Goal: Task Accomplishment & Management: Manage account settings

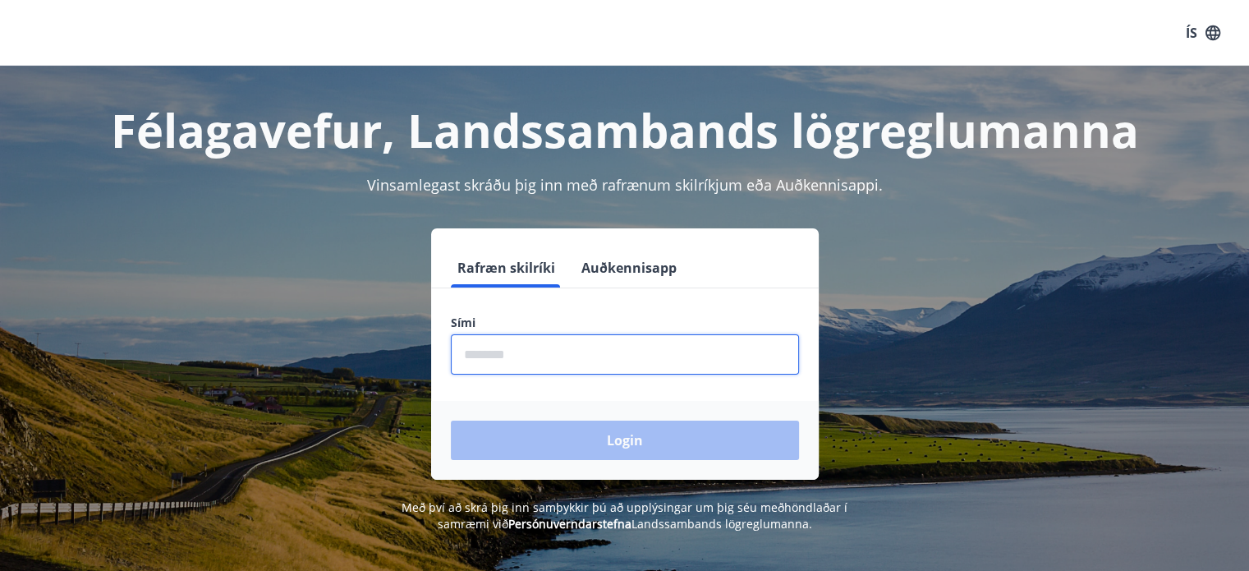
click at [522, 358] on input "phone" at bounding box center [625, 354] width 348 height 40
type input "********"
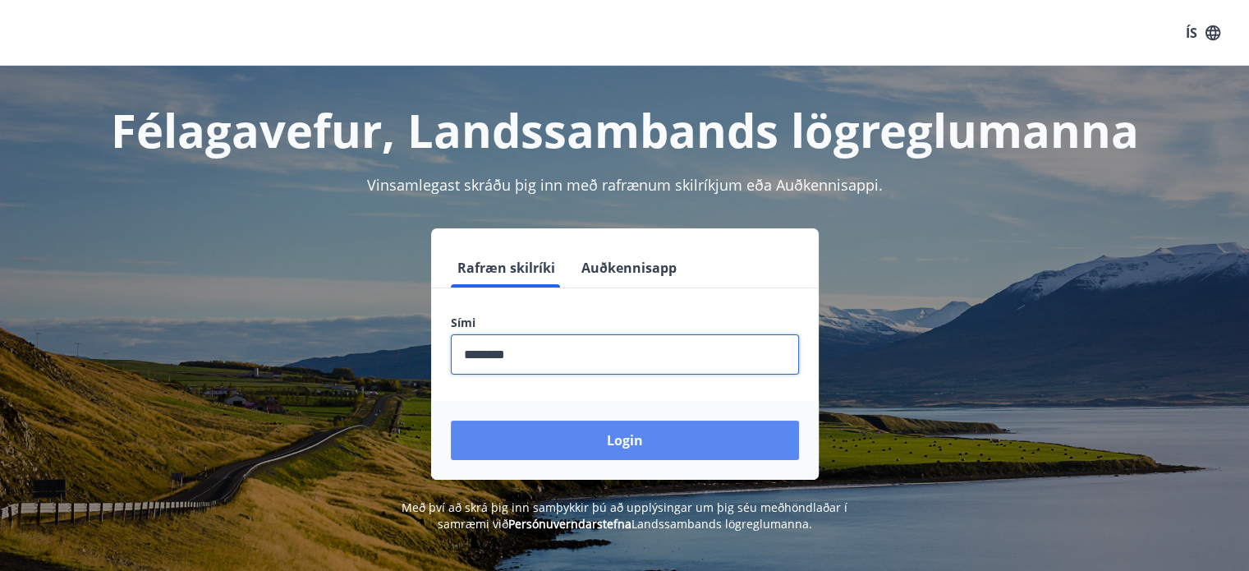
click at [575, 441] on button "Login" at bounding box center [625, 440] width 348 height 39
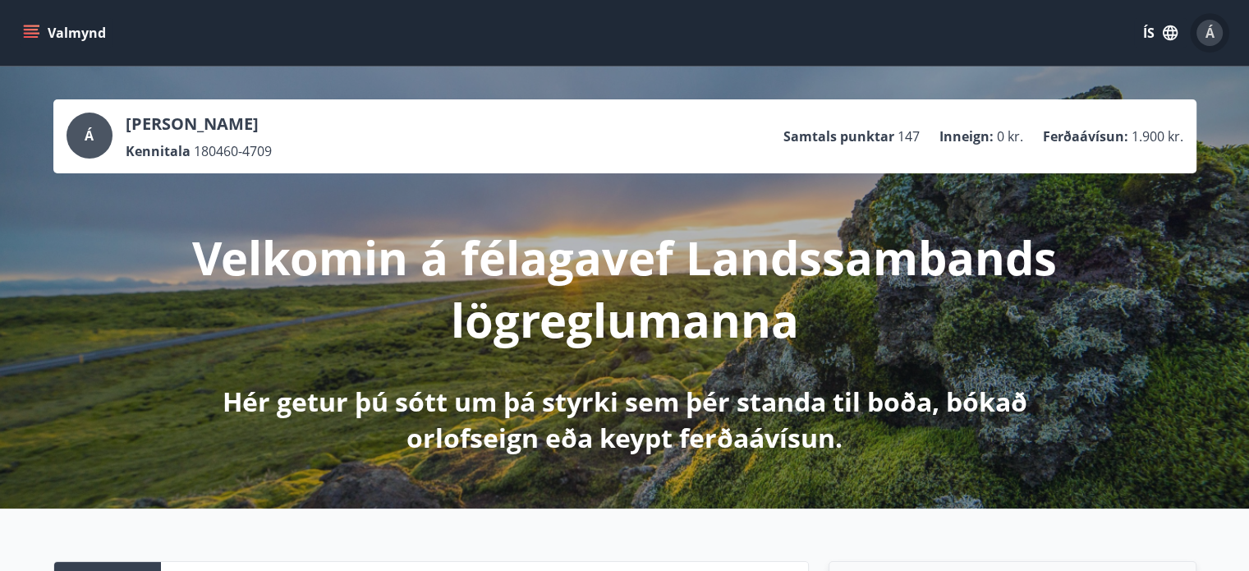
click at [1206, 39] on span "Á" at bounding box center [1210, 33] width 9 height 18
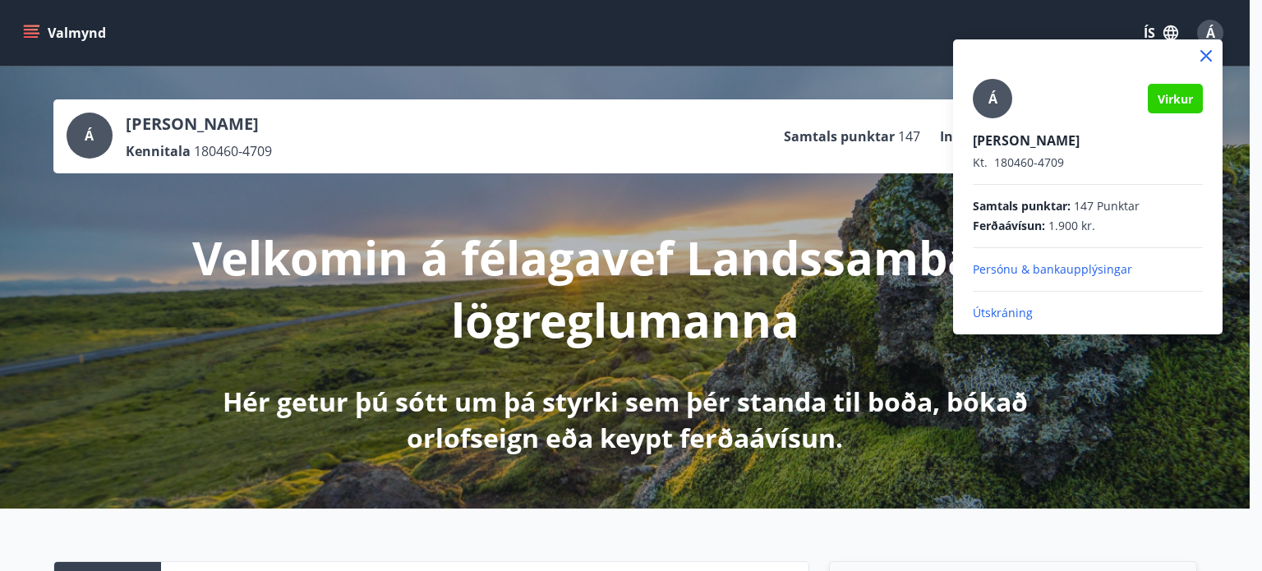
click at [1205, 39] on div at bounding box center [1087, 55] width 269 height 33
click at [894, 39] on div at bounding box center [631, 285] width 1262 height 571
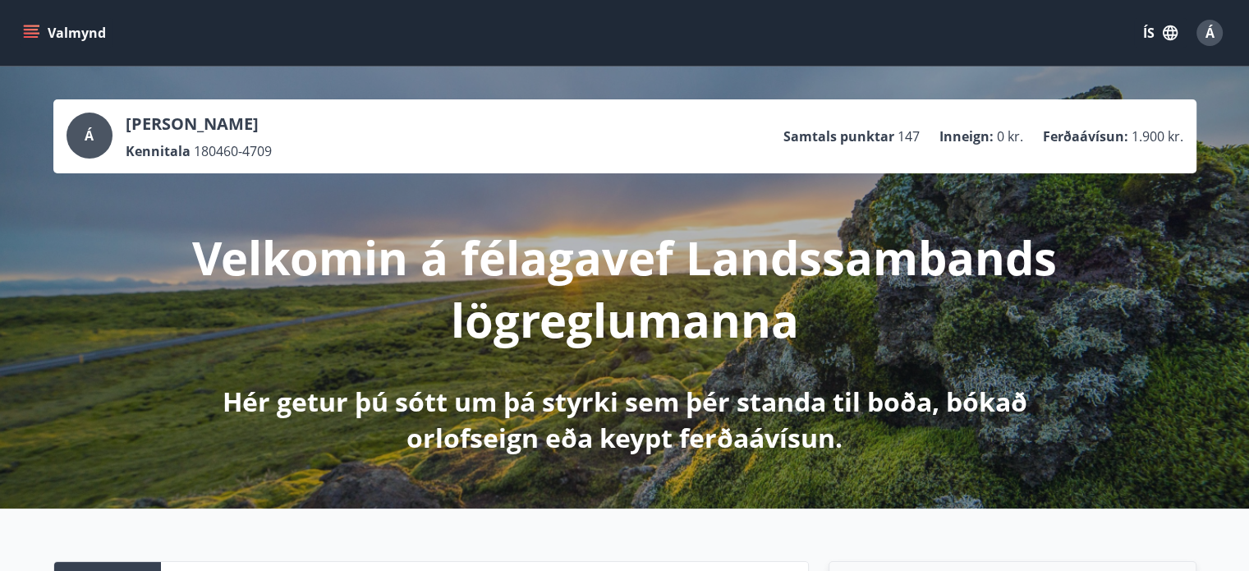
click at [26, 33] on icon "menu" at bounding box center [33, 33] width 18 height 2
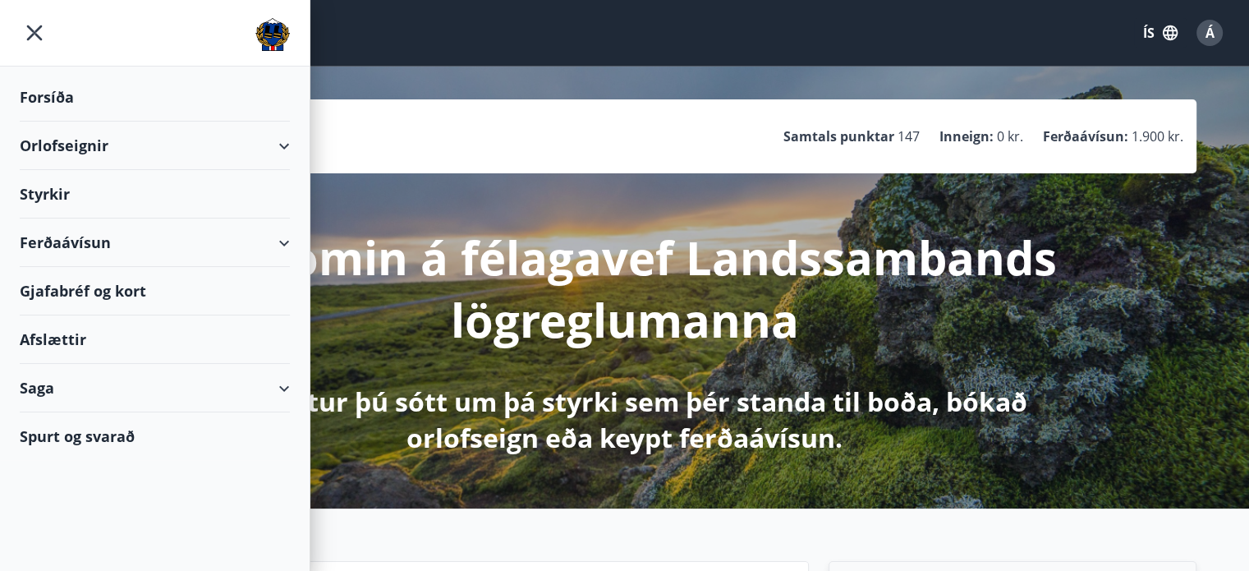
click at [77, 288] on div "Gjafabréf og kort" at bounding box center [155, 291] width 270 height 48
click at [1206, 35] on span "Á" at bounding box center [1210, 33] width 9 height 18
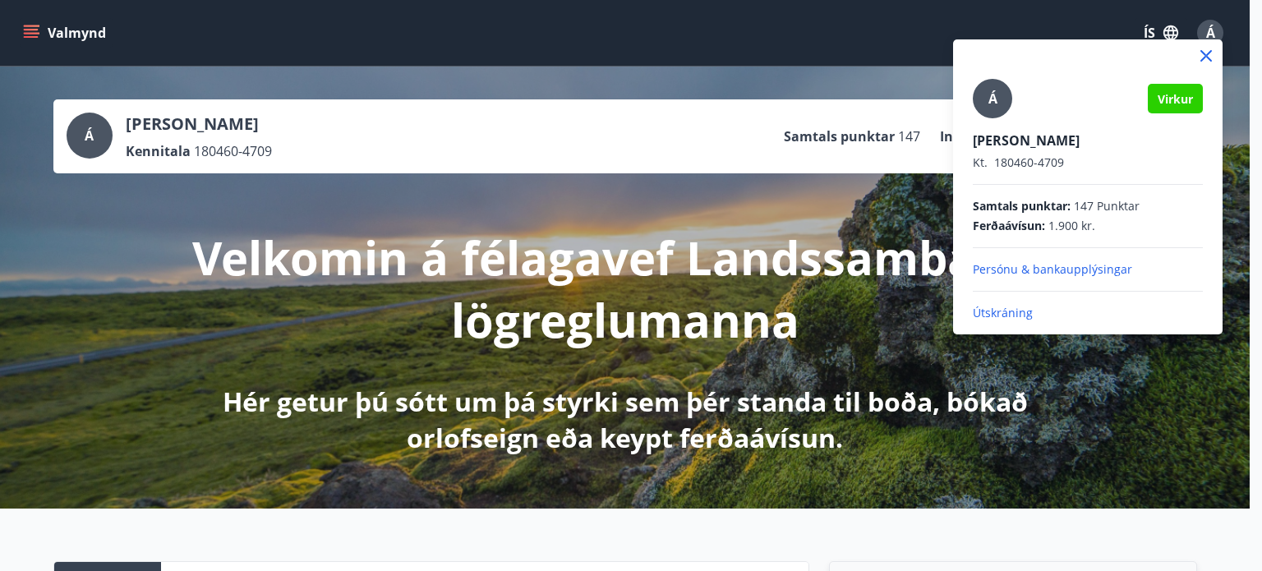
click at [1003, 314] on p "Útskráning" at bounding box center [1087, 313] width 230 height 16
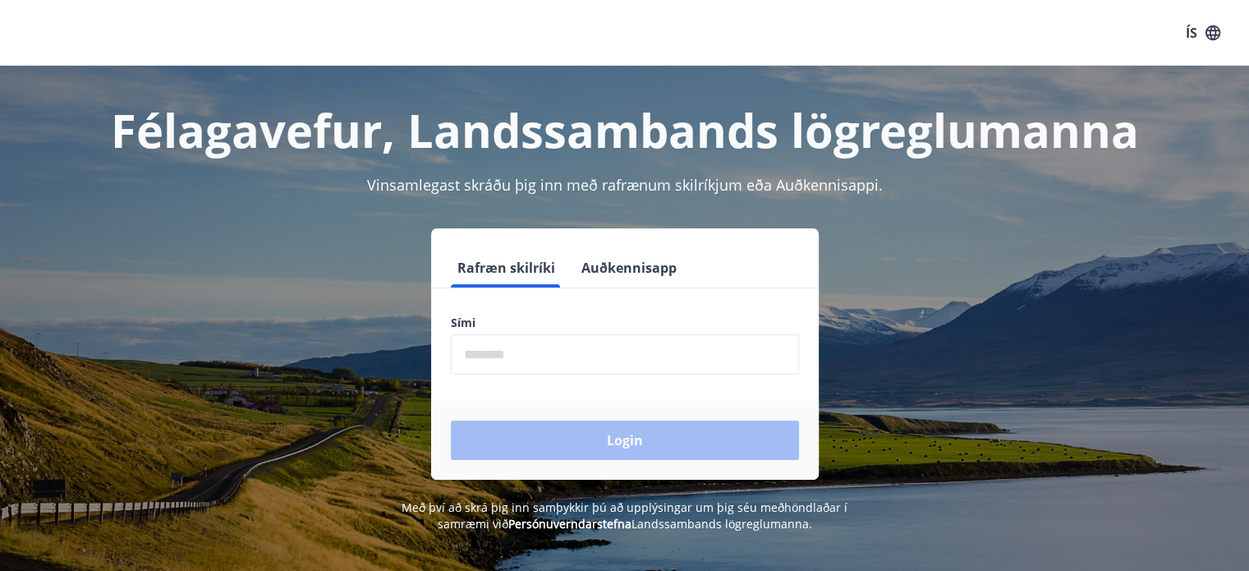
click at [533, 352] on input "phone" at bounding box center [625, 354] width 348 height 40
type input "********"
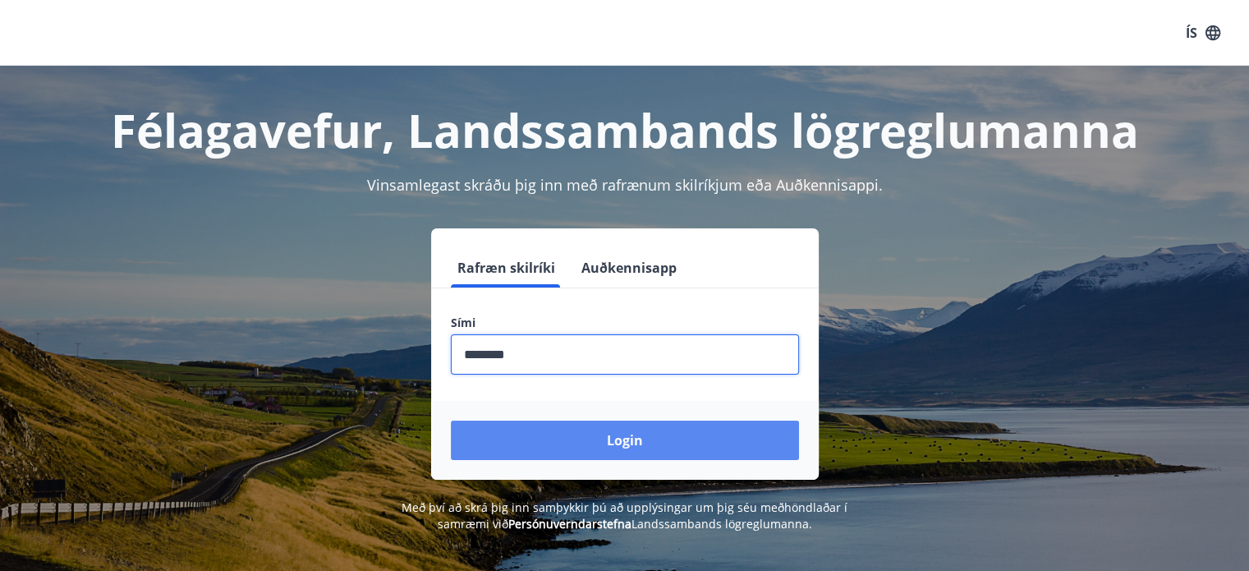
click at [577, 439] on button "Login" at bounding box center [625, 440] width 348 height 39
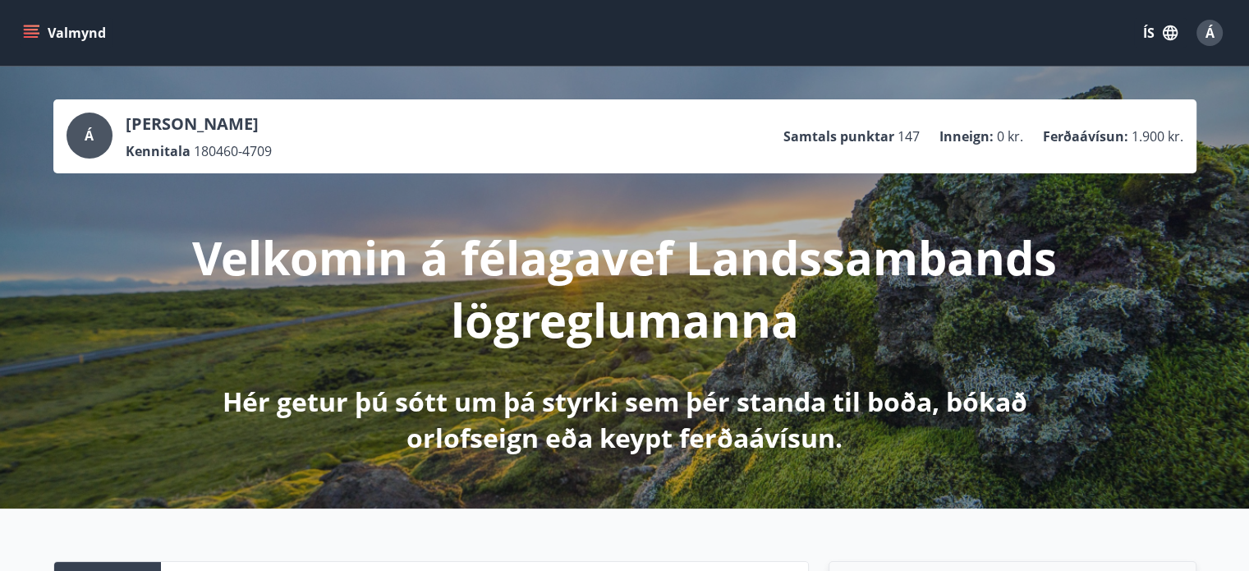
click at [30, 34] on icon "menu" at bounding box center [31, 33] width 16 height 16
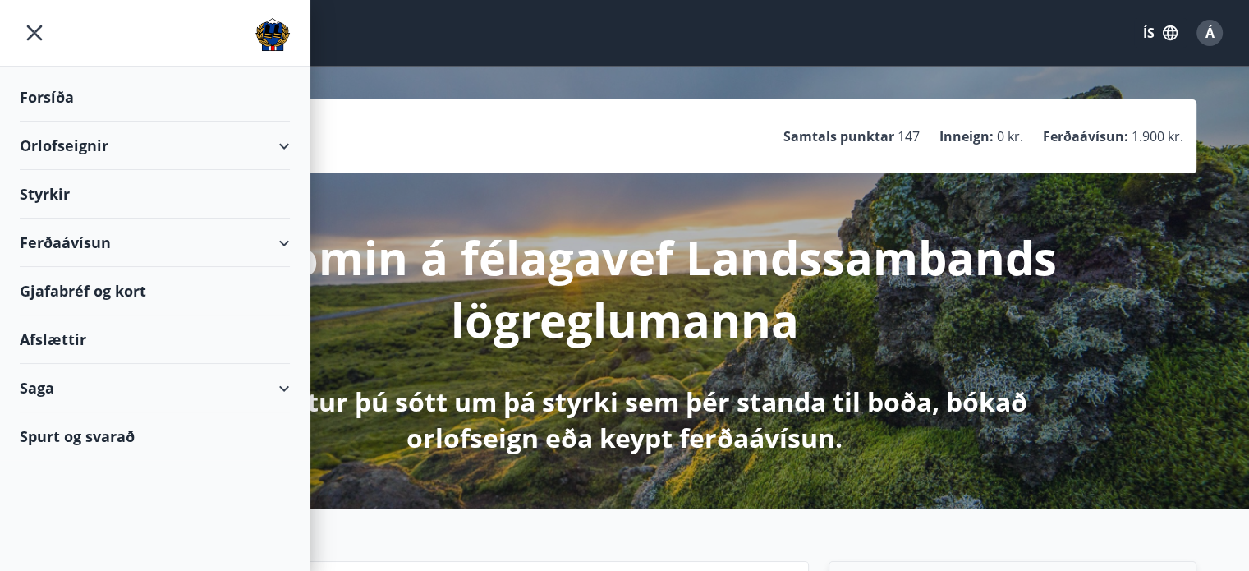
click at [60, 289] on div "Gjafabréf og kort" at bounding box center [155, 291] width 270 height 48
click at [130, 292] on div "Gjafabréf og kort" at bounding box center [155, 291] width 270 height 48
click at [1202, 35] on div "Á" at bounding box center [1210, 33] width 26 height 26
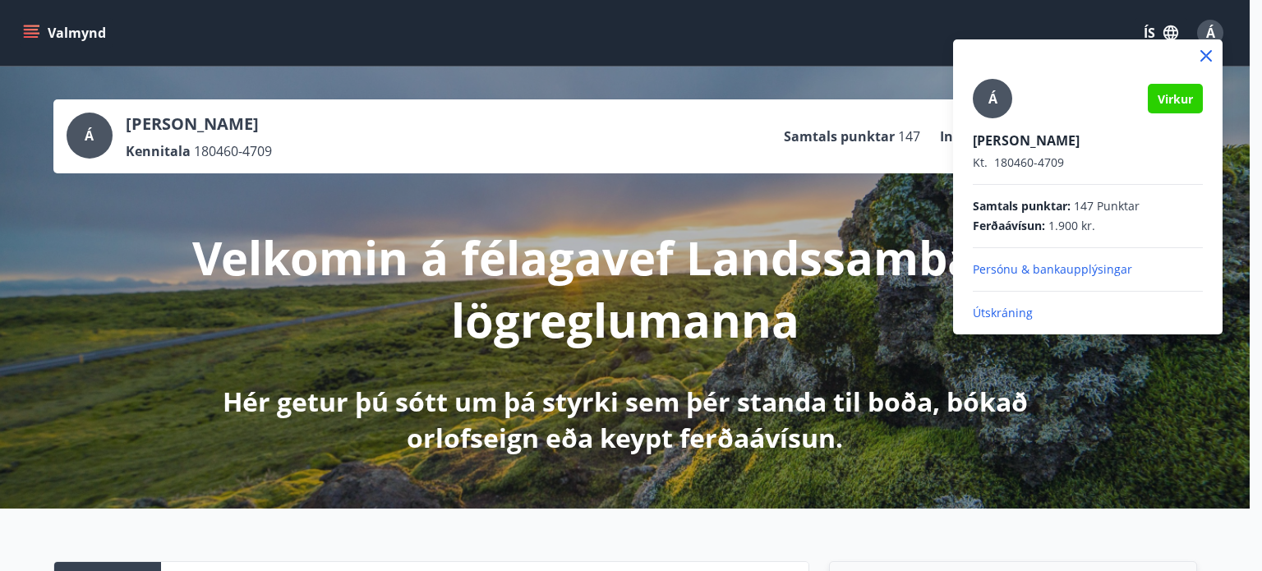
click at [1022, 308] on p "Útskráning" at bounding box center [1087, 313] width 230 height 16
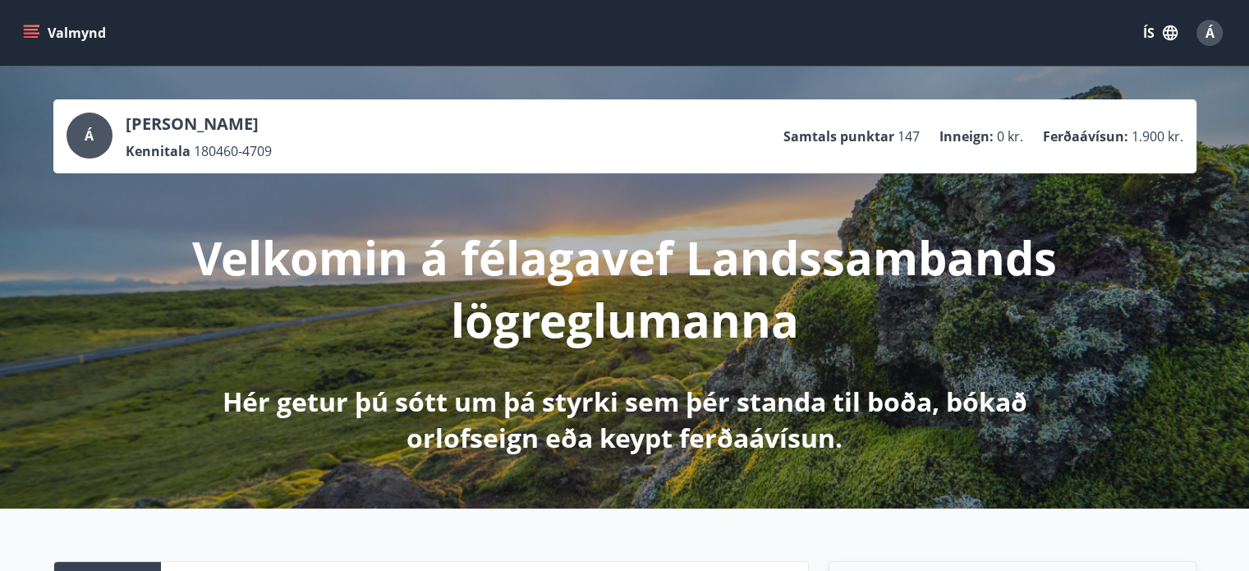
click at [39, 33] on icon "menu" at bounding box center [33, 33] width 18 height 2
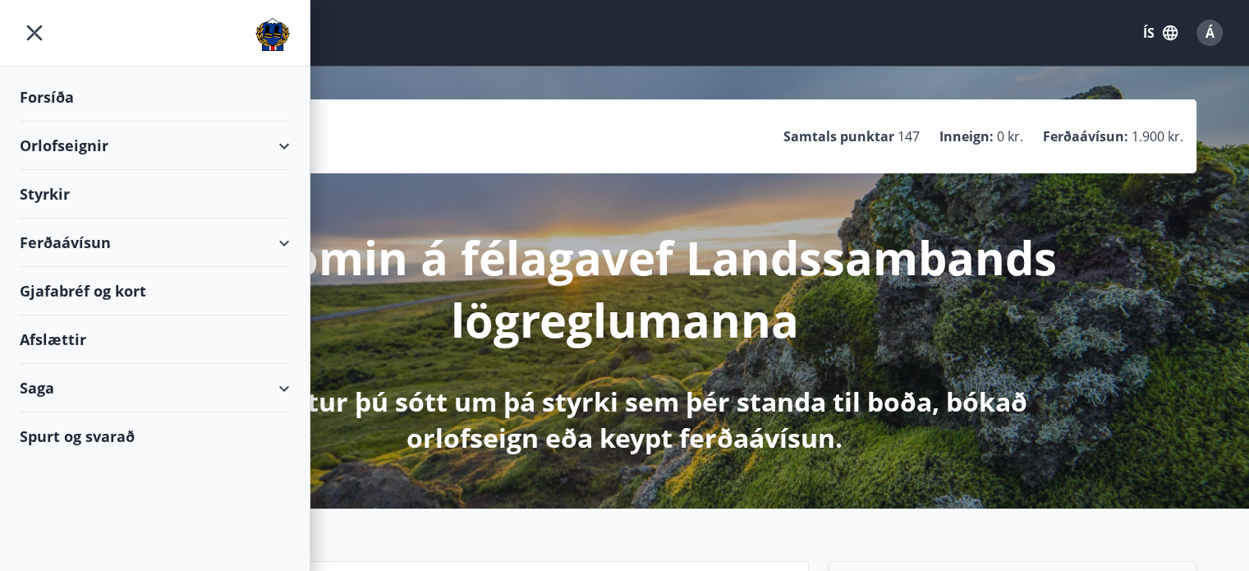
click at [79, 241] on div "Ferðaávísun" at bounding box center [155, 242] width 270 height 48
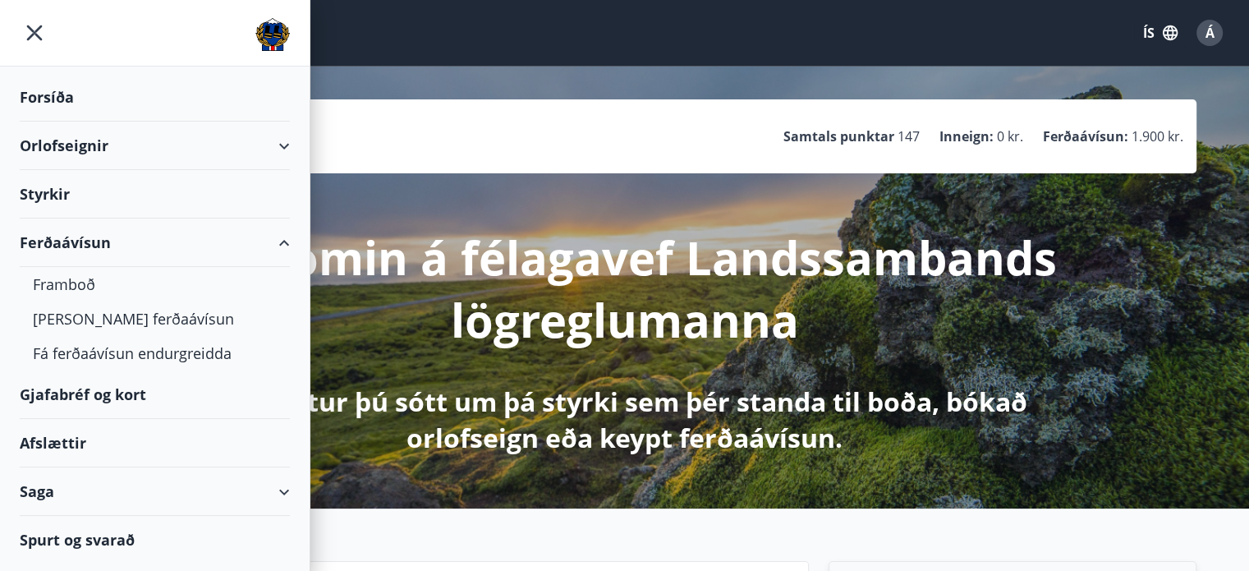
click at [67, 395] on div "Gjafabréf og kort" at bounding box center [155, 394] width 270 height 48
drag, startPoint x: 28, startPoint y: 29, endPoint x: 14, endPoint y: 35, distance: 15.4
click at [27, 34] on icon "menu" at bounding box center [35, 33] width 30 height 30
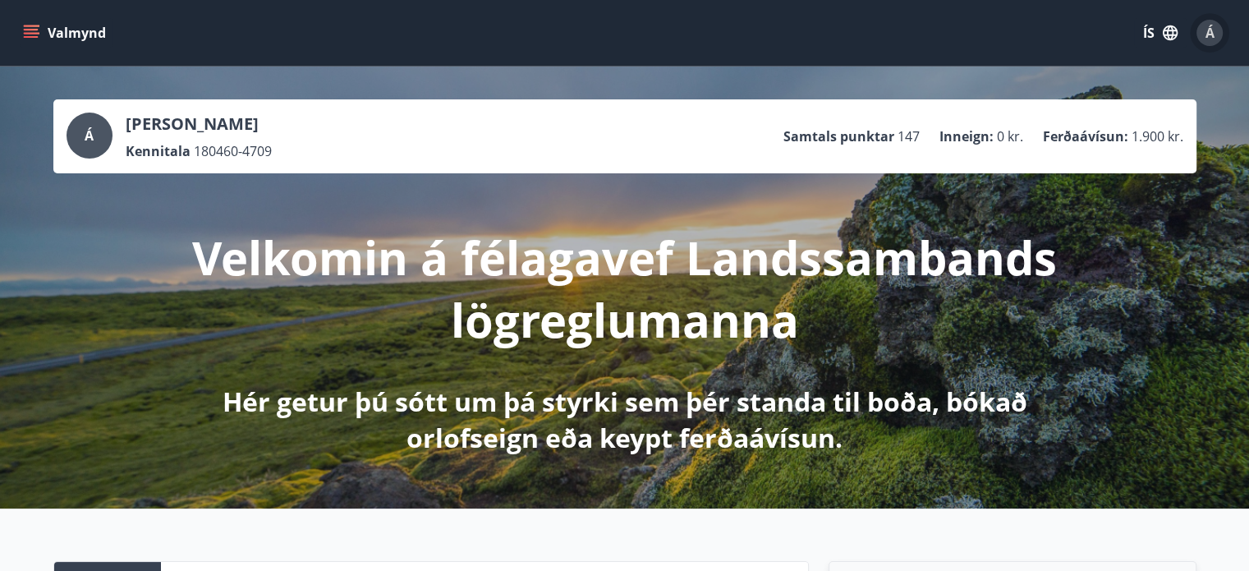
click at [1205, 30] on div "Á" at bounding box center [1210, 33] width 26 height 26
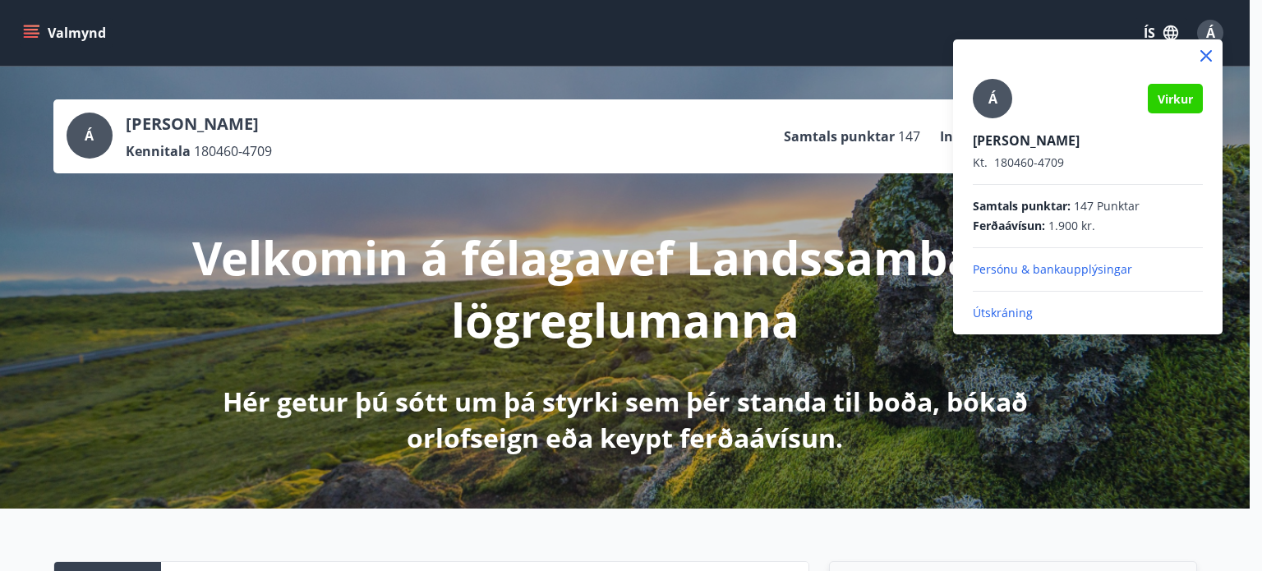
click at [1018, 310] on p "Útskráning" at bounding box center [1087, 313] width 230 height 16
